Goal: Navigation & Orientation: Find specific page/section

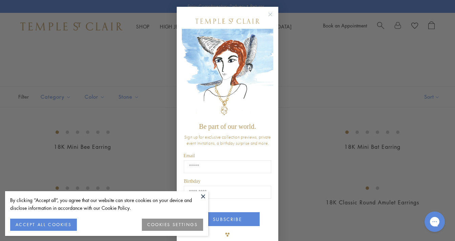
click at [268, 16] on circle "Close dialog" at bounding box center [270, 14] width 8 height 8
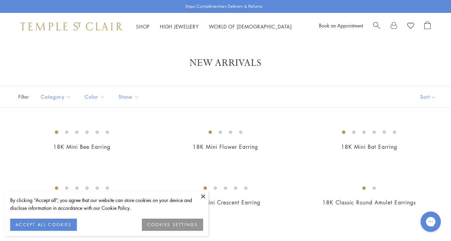
click at [63, 228] on button "ACCEPT ALL COOKIES" at bounding box center [43, 224] width 67 height 12
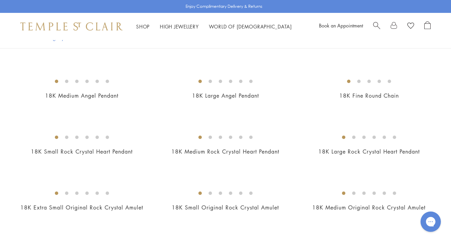
scroll to position [27, 0]
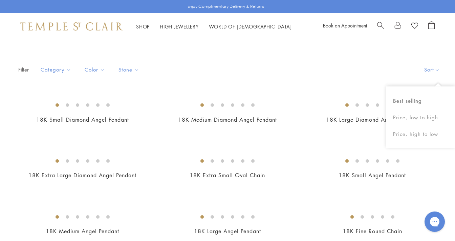
click at [431, 70] on button "Sort" at bounding box center [432, 69] width 46 height 21
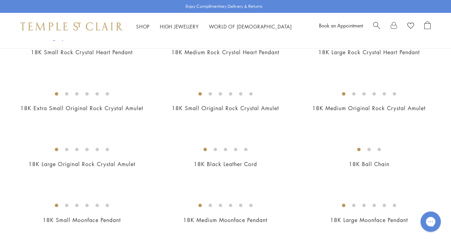
scroll to position [111, 0]
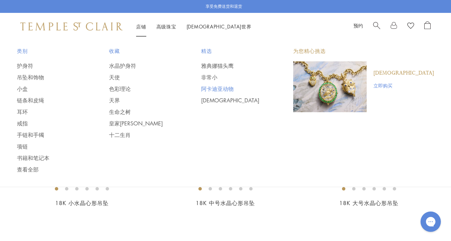
click at [234, 87] on font "阿卡迪亚动物" at bounding box center [217, 88] width 32 height 7
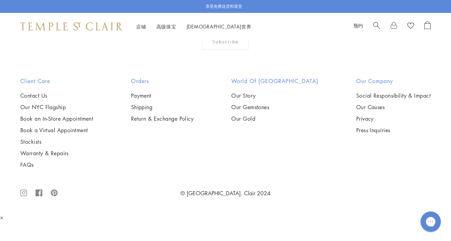
scroll to position [586, 0]
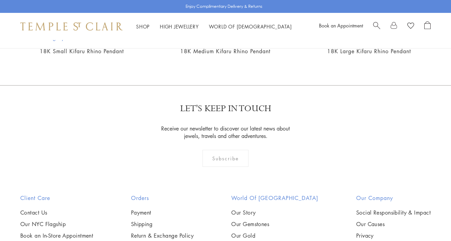
scroll to position [515, 0]
